Goal: Transaction & Acquisition: Book appointment/travel/reservation

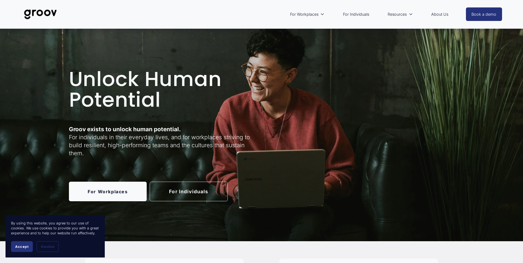
click at [26, 247] on span "Accept" at bounding box center [22, 247] width 14 height 4
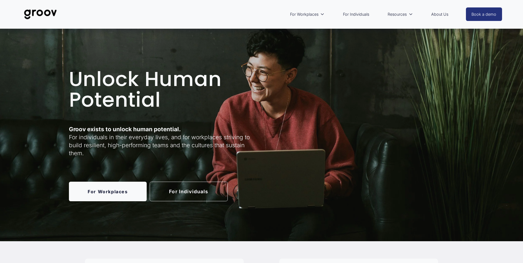
click at [102, 191] on link "For Workplaces" at bounding box center [108, 192] width 78 height 20
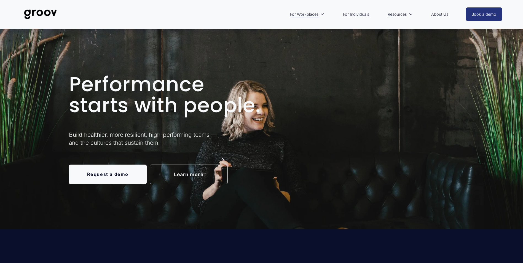
click at [95, 182] on link "Request a demo" at bounding box center [108, 175] width 78 height 20
click at [441, 13] on link "About Us" at bounding box center [439, 14] width 23 height 13
